Goal: Find specific page/section: Find specific page/section

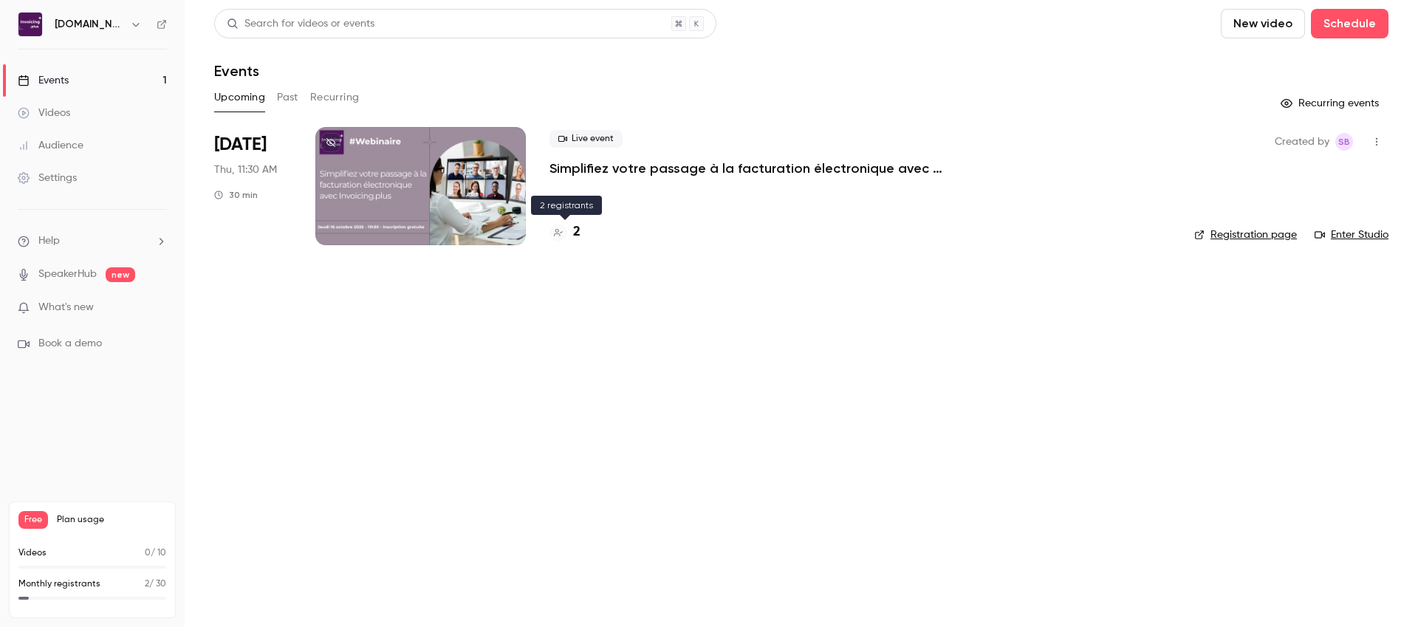
click at [574, 235] on h4 "2" at bounding box center [576, 232] width 7 height 20
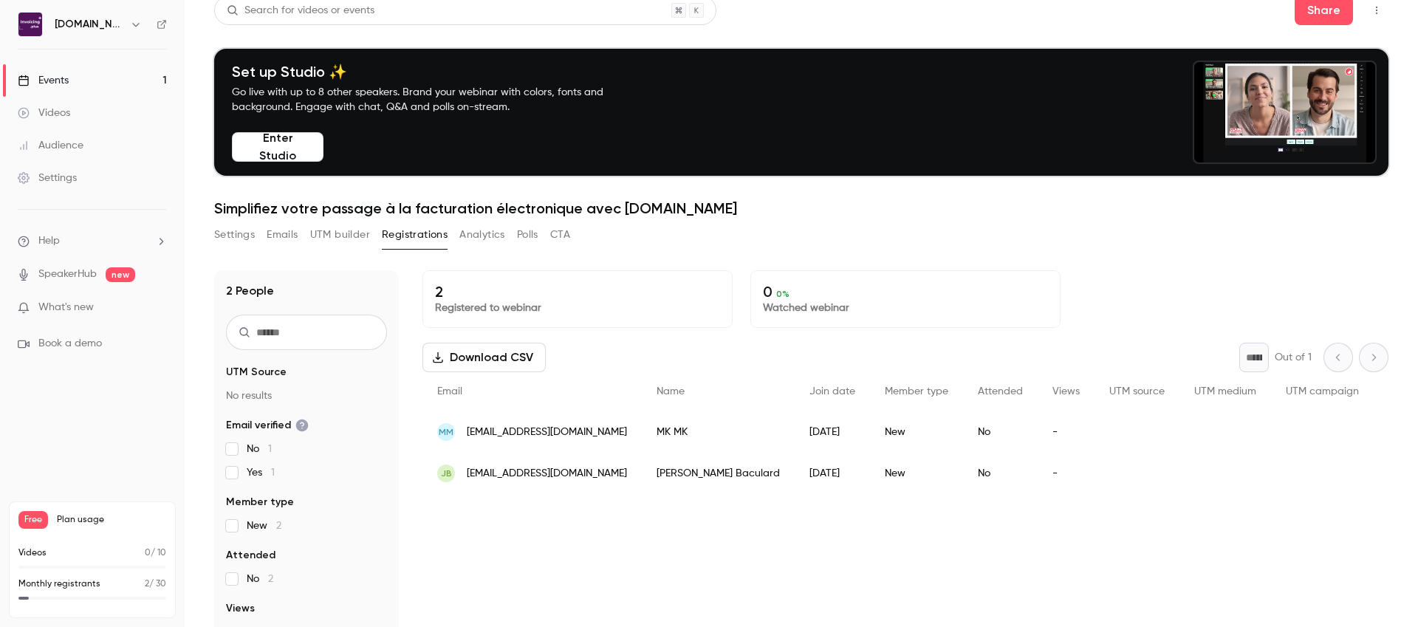
scroll to position [26, 0]
